Goal: Check status: Check status

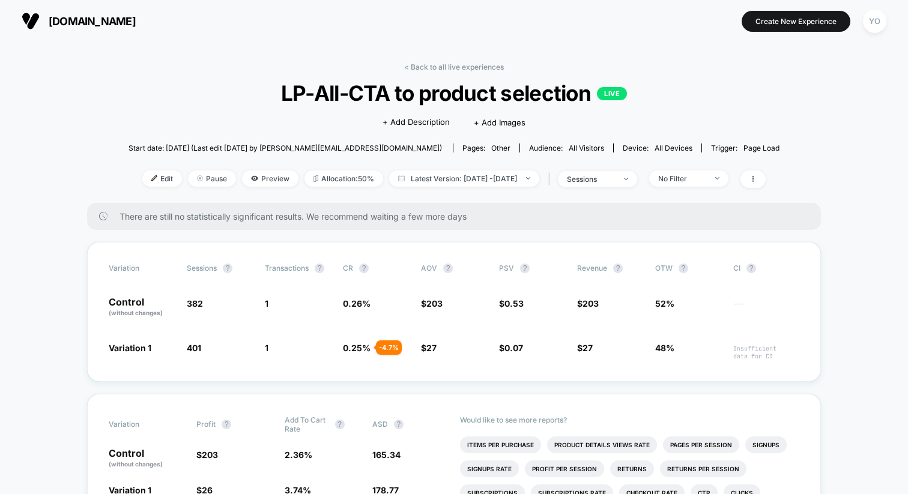
click at [95, 19] on span "[DOMAIN_NAME]" at bounding box center [92, 21] width 87 height 13
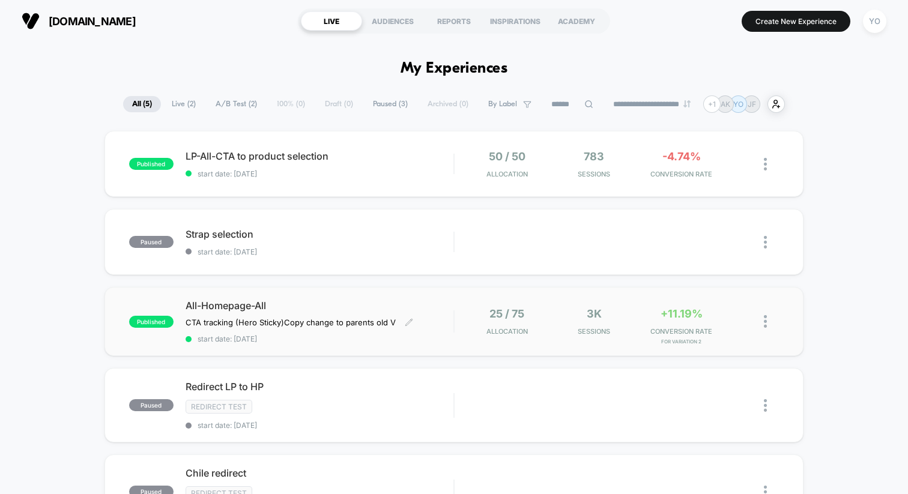
click at [386, 304] on span "All-Homepage-All" at bounding box center [320, 306] width 268 height 12
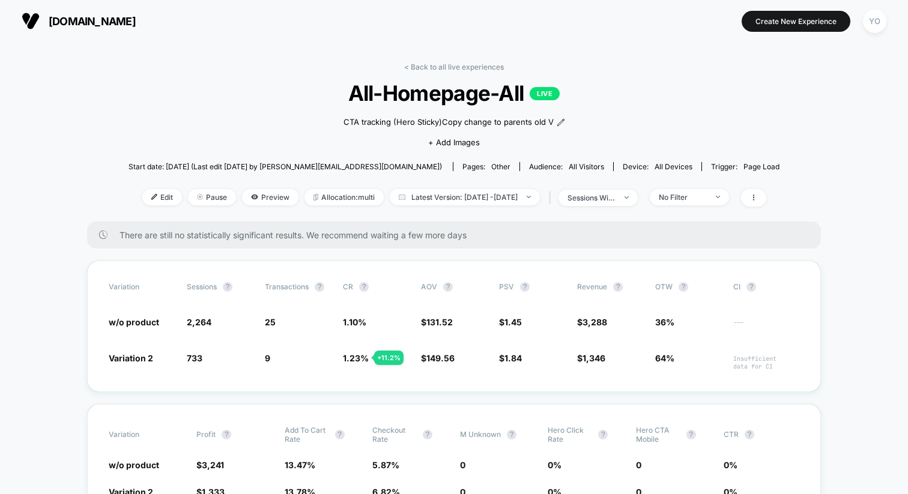
click at [69, 17] on span "[DOMAIN_NAME]" at bounding box center [92, 21] width 87 height 13
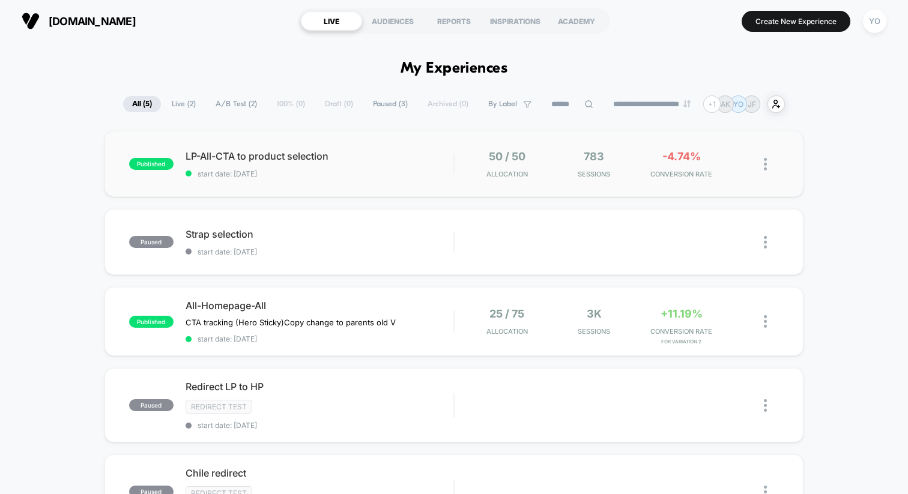
click at [363, 178] on div "published LP-All-CTA to product selection start date: 10/6/2025 50 / 50 Allocat…" at bounding box center [453, 164] width 699 height 66
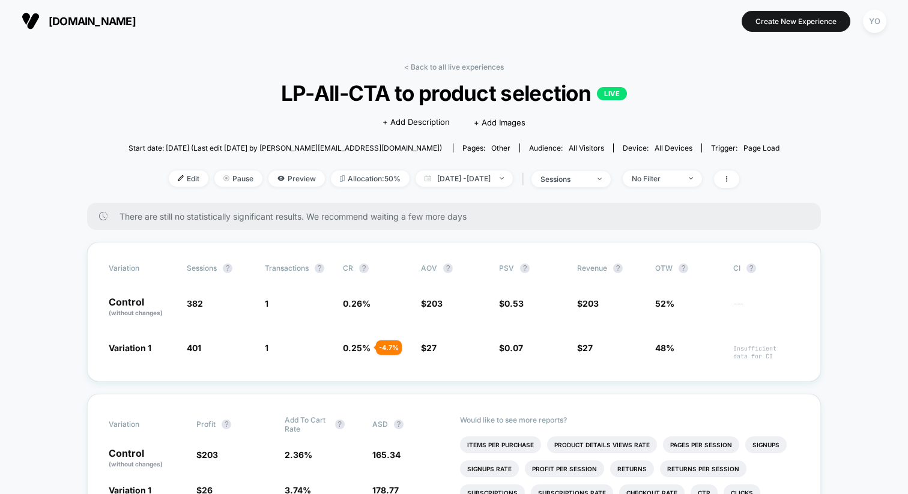
click at [112, 25] on span "[DOMAIN_NAME]" at bounding box center [92, 21] width 87 height 13
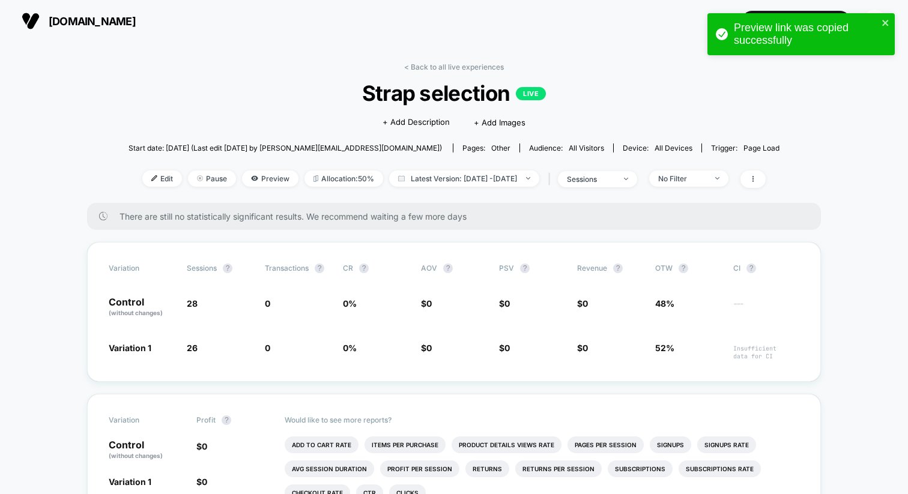
click at [110, 25] on span "[DOMAIN_NAME]" at bounding box center [92, 21] width 87 height 13
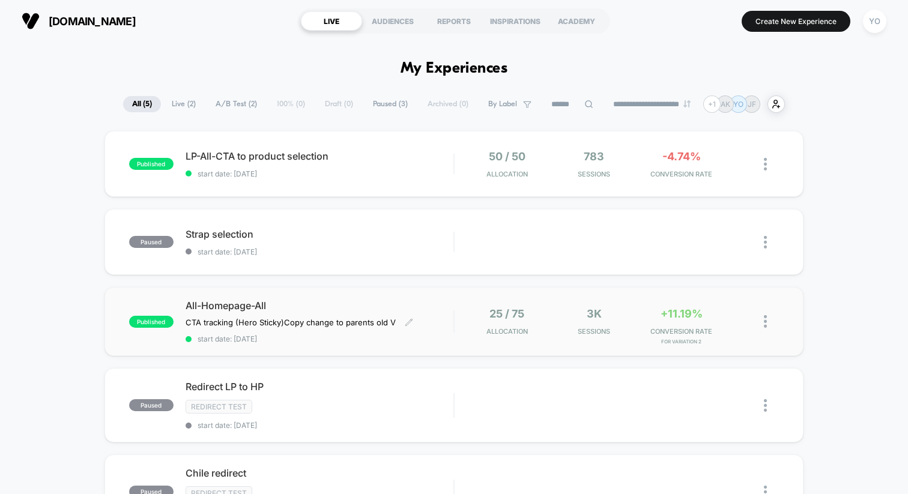
click at [230, 304] on span "All-Homepage-All" at bounding box center [320, 306] width 268 height 12
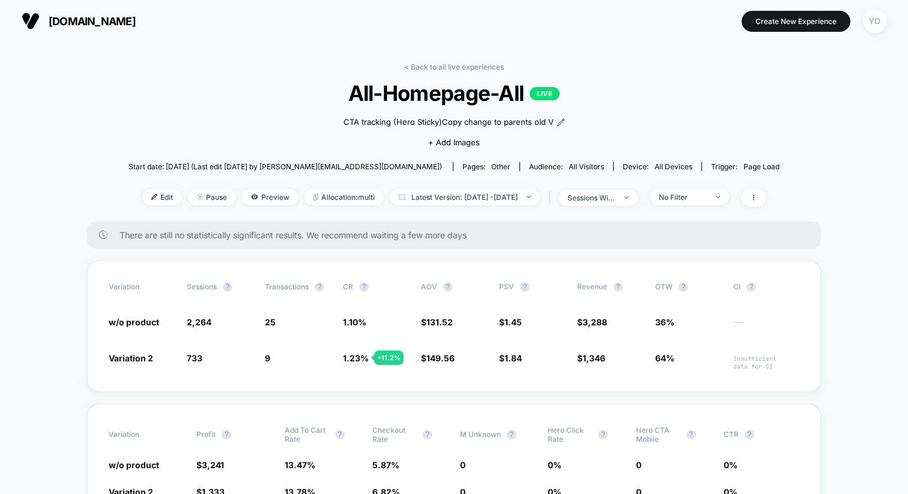
click at [90, 21] on span "[DOMAIN_NAME]" at bounding box center [92, 21] width 87 height 13
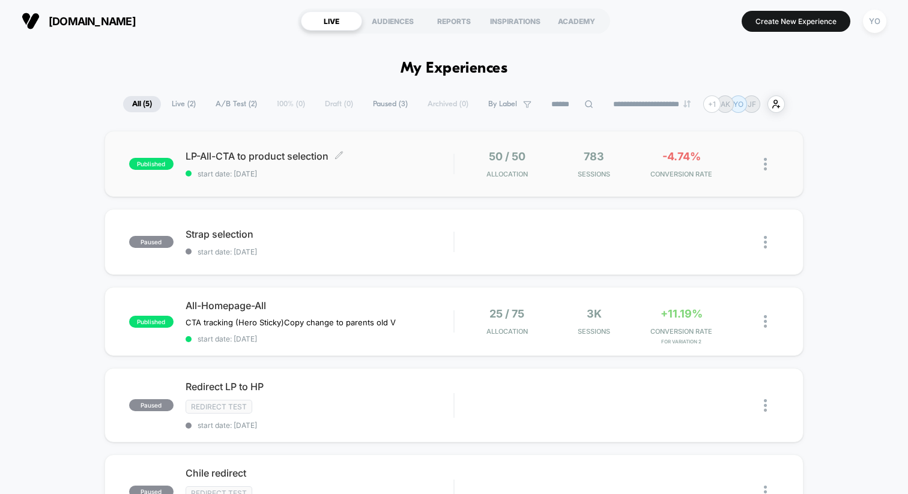
click at [291, 177] on span "start date: [DATE]" at bounding box center [320, 173] width 268 height 9
